Goal: Transaction & Acquisition: Purchase product/service

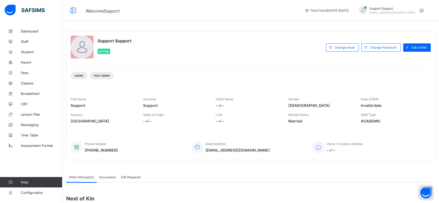
click at [424, 11] on span at bounding box center [421, 10] width 5 height 5
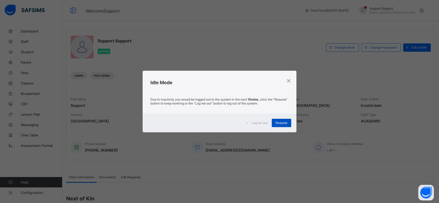
click at [280, 123] on span "Resume" at bounding box center [282, 123] width 12 height 4
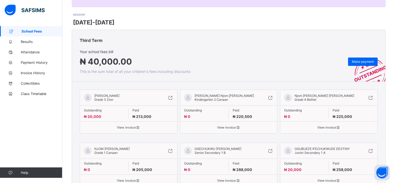
scroll to position [60, 0]
click at [129, 126] on span "View invoice" at bounding box center [128, 127] width 89 height 4
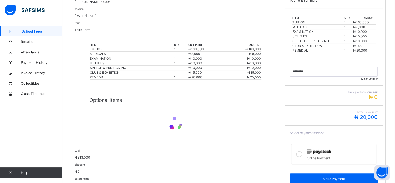
scroll to position [118, 0]
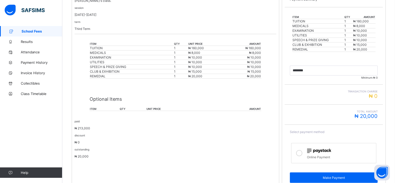
click at [324, 153] on div at bounding box center [340, 150] width 67 height 7
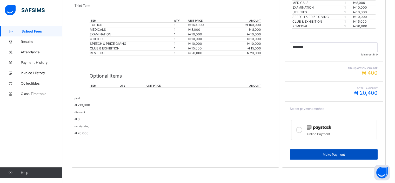
click at [329, 155] on span "Make Payment" at bounding box center [334, 154] width 80 height 4
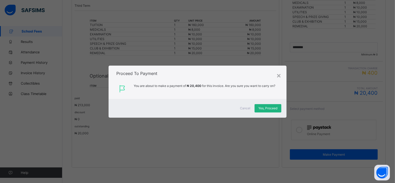
click at [263, 106] on div "Yes, Proceed" at bounding box center [268, 108] width 27 height 8
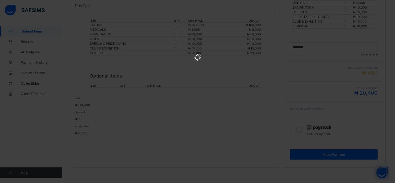
scroll to position [0, 0]
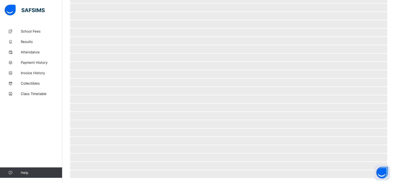
scroll to position [23, 0]
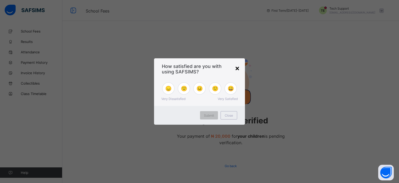
click at [239, 69] on div "×" at bounding box center [237, 67] width 5 height 9
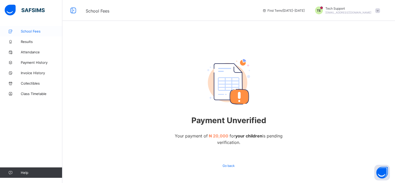
click at [37, 33] on span "School Fees" at bounding box center [42, 31] width 42 height 4
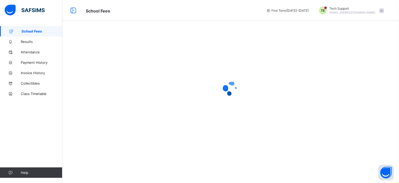
click at [209, 31] on div "Record Payment By recording all payment you made to banks, the school can freel…" at bounding box center [230, 86] width 337 height 120
